Goal: Navigation & Orientation: Find specific page/section

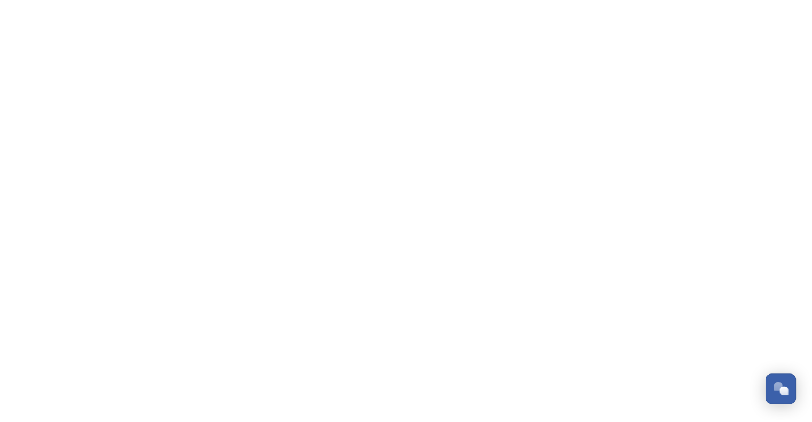
scroll to position [2013, 0]
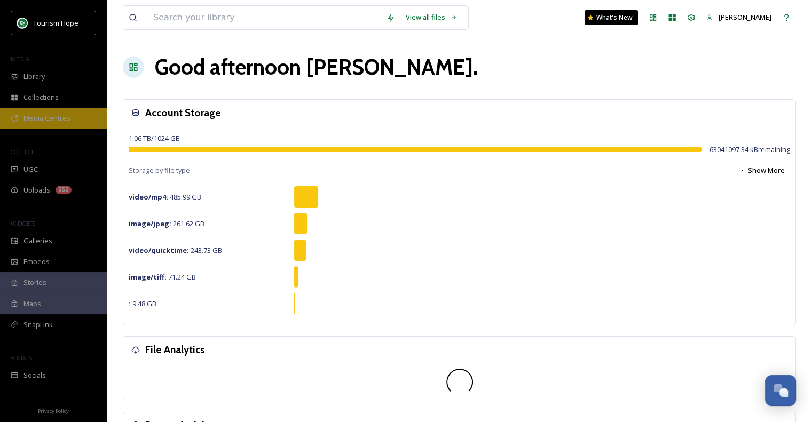
click at [57, 118] on span "Media Centres" at bounding box center [46, 118] width 47 height 10
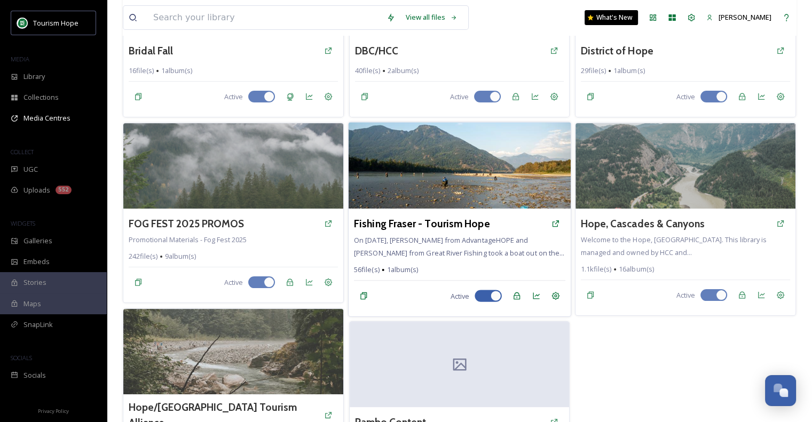
scroll to position [160, 0]
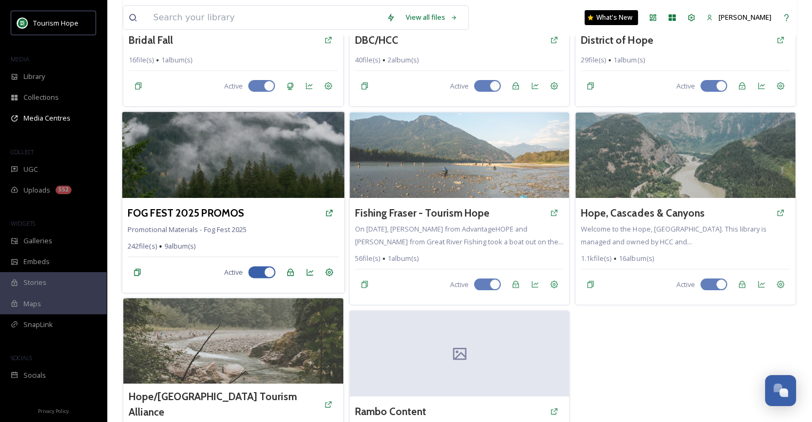
click at [275, 182] on img at bounding box center [233, 155] width 222 height 86
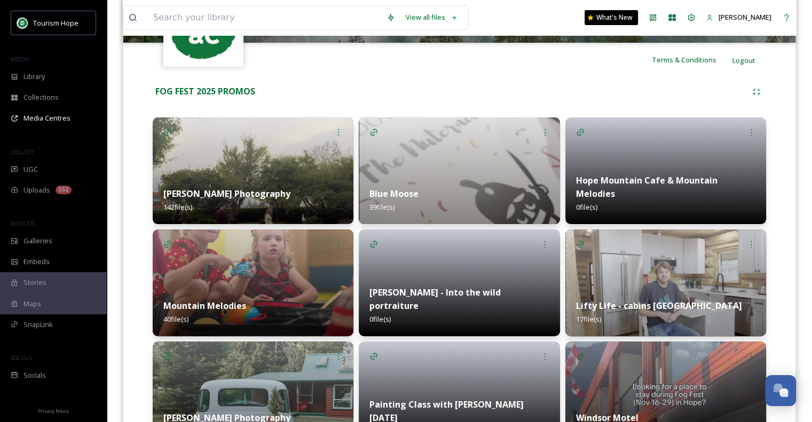
scroll to position [213, 0]
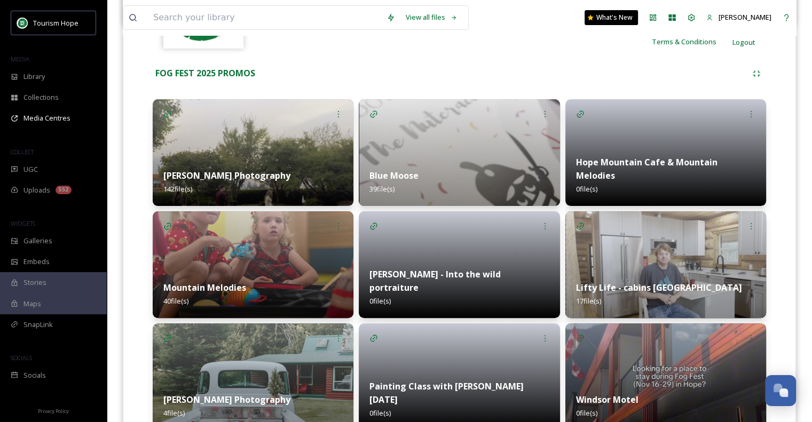
click at [292, 242] on img at bounding box center [253, 264] width 201 height 107
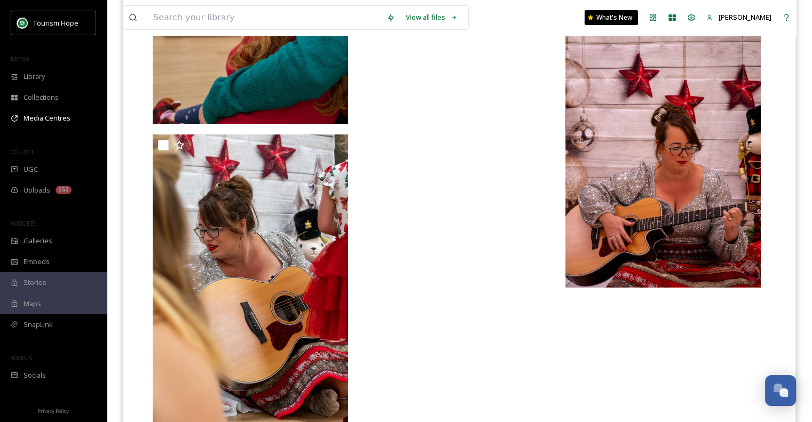
scroll to position [3624, 0]
